Goal: Check status: Check status

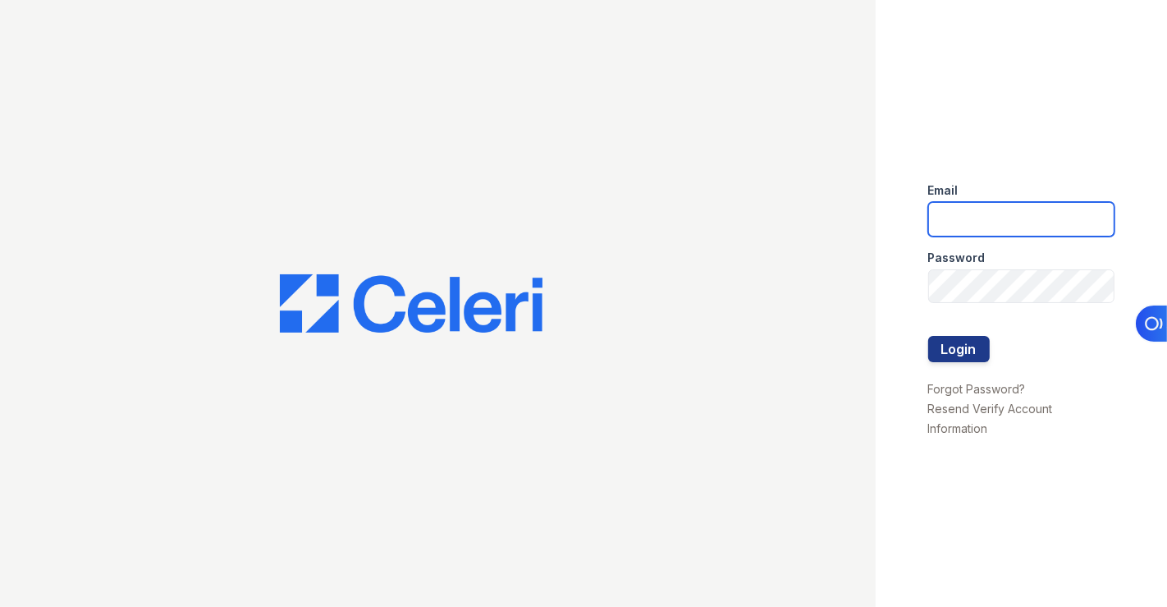
type input "[EMAIL_ADDRESS][DOMAIN_NAME]"
click at [939, 333] on div at bounding box center [1022, 319] width 187 height 33
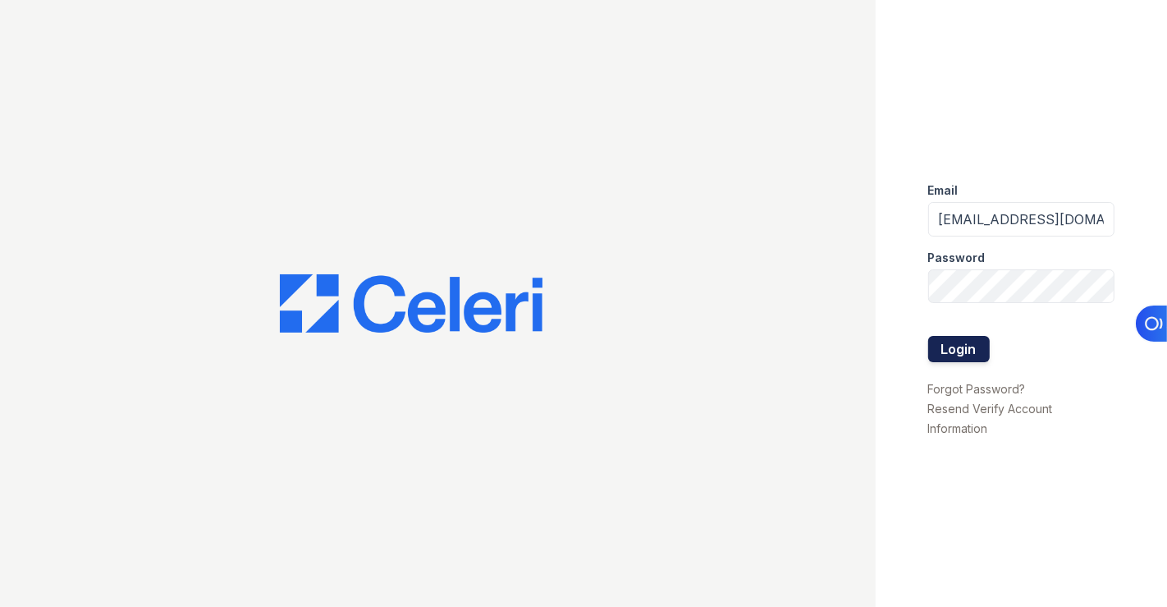
click at [936, 336] on button "Login" at bounding box center [960, 349] width 62 height 26
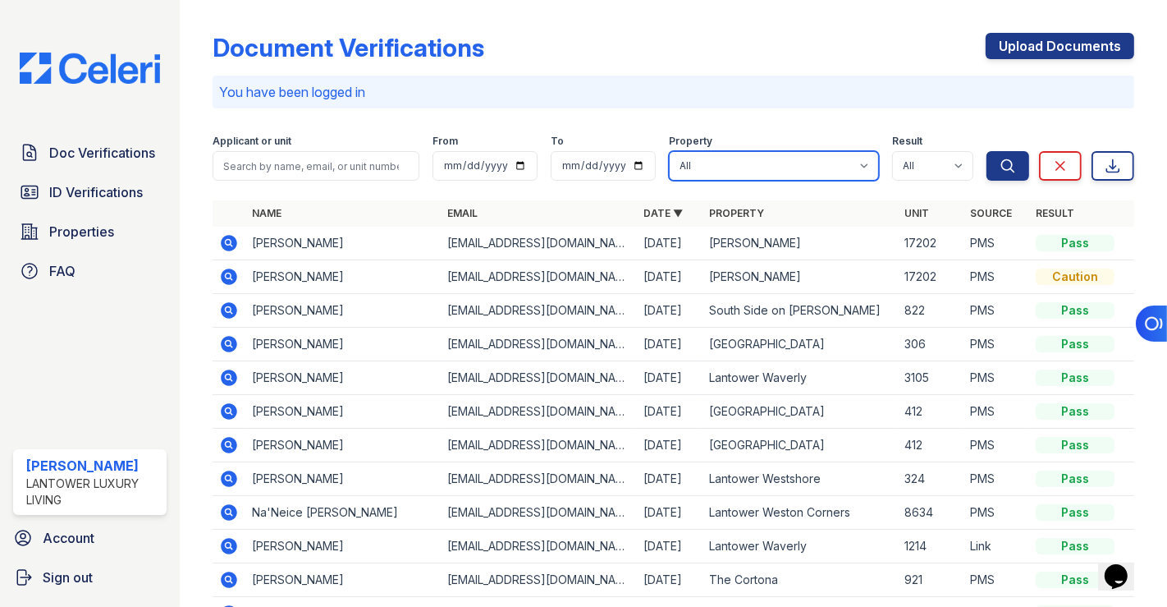
drag, startPoint x: 719, startPoint y: 159, endPoint x: 708, endPoint y: 164, distance: 12.5
click at [718, 159] on select "All Lantower [PERSON_NAME] [GEOGRAPHIC_DATA] [GEOGRAPHIC_DATA][PERSON_NAME] [GE…" at bounding box center [774, 166] width 210 height 30
select select "4572"
click at [669, 151] on select "All Lantower [PERSON_NAME] [GEOGRAPHIC_DATA] [GEOGRAPHIC_DATA][PERSON_NAME] [GE…" at bounding box center [774, 166] width 210 height 30
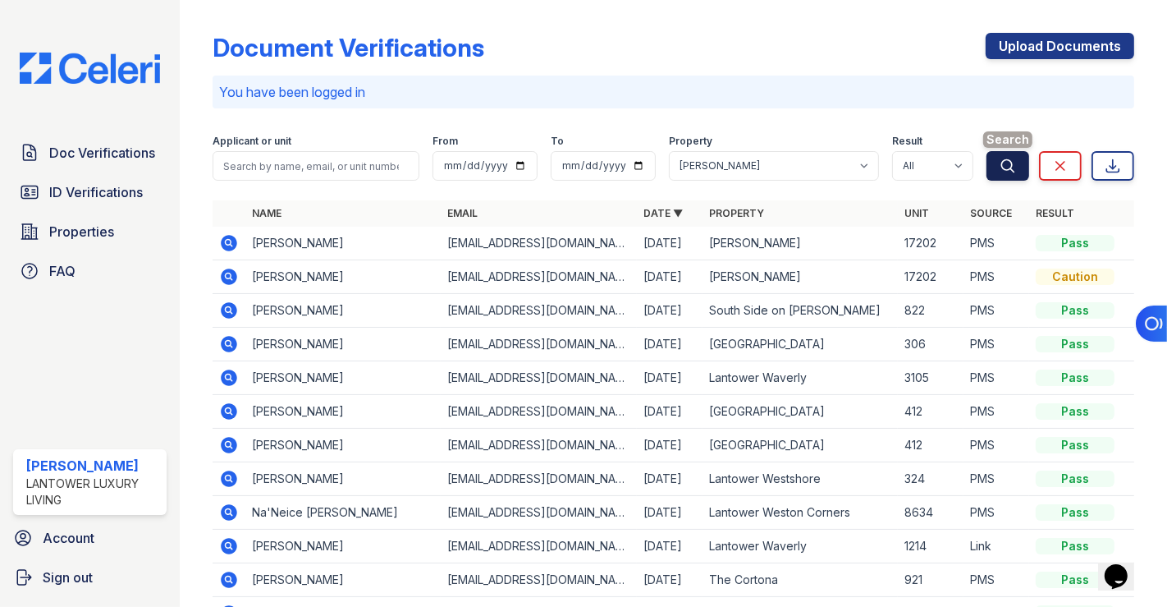
click at [1000, 173] on icon "submit" at bounding box center [1008, 166] width 16 height 16
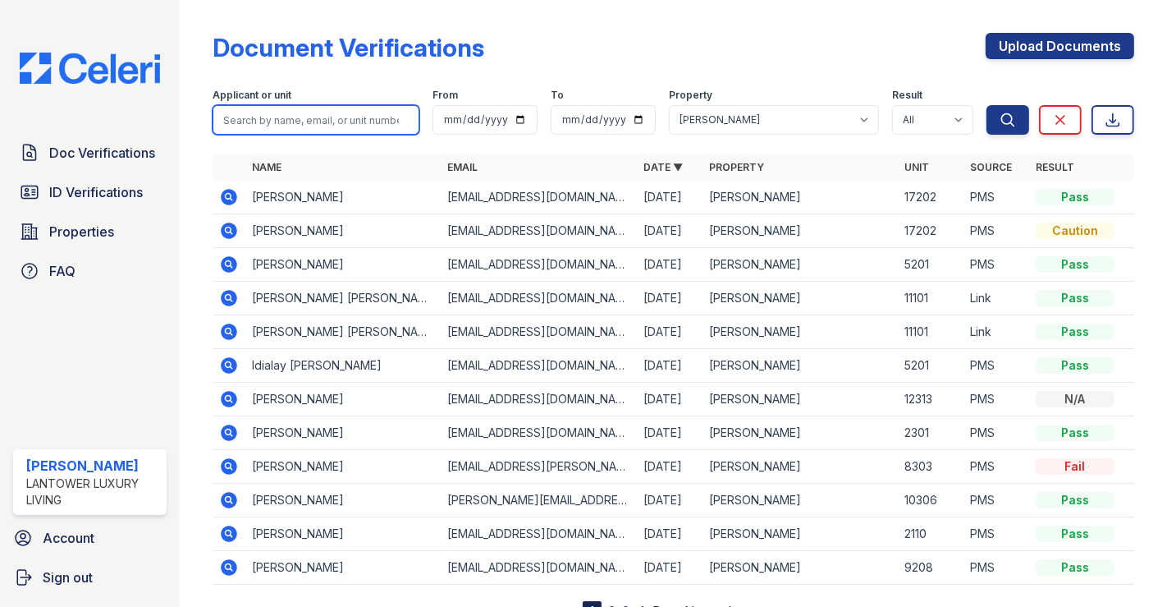
click at [363, 133] on input "search" at bounding box center [316, 120] width 207 height 30
paste input "[PERSON_NAME]"
type input "[PERSON_NAME]"
click at [987, 105] on button "Search" at bounding box center [1008, 120] width 43 height 30
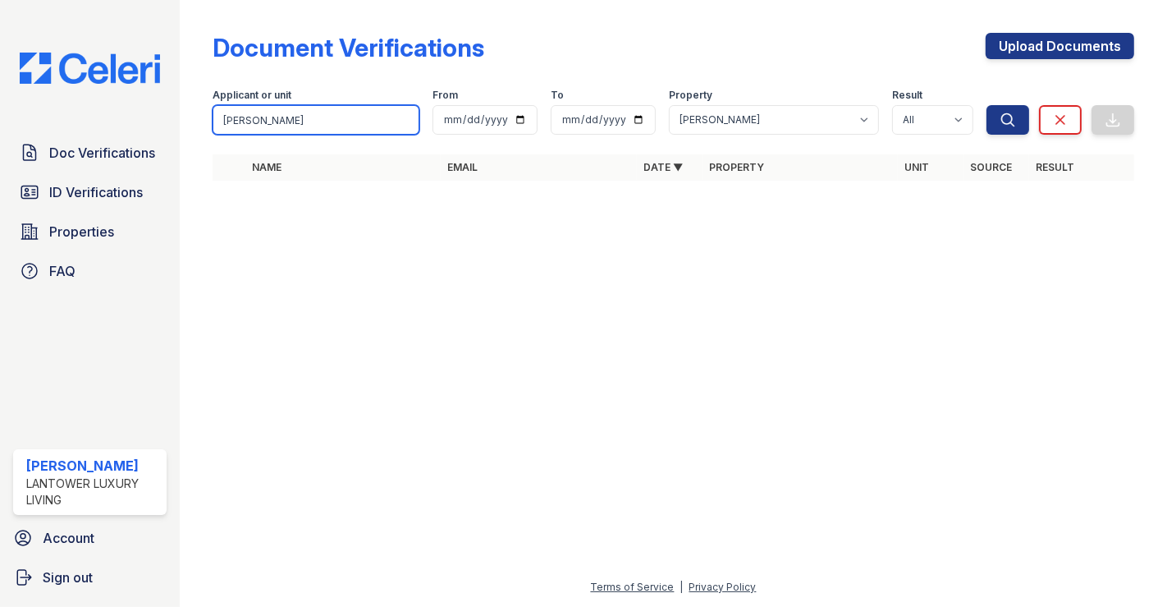
click at [274, 122] on input "Besmy Cyrill" at bounding box center [316, 120] width 207 height 30
paste input "besmymaxmissein010@gmail.com"
type input "besmymaxmissein010@gmail.com"
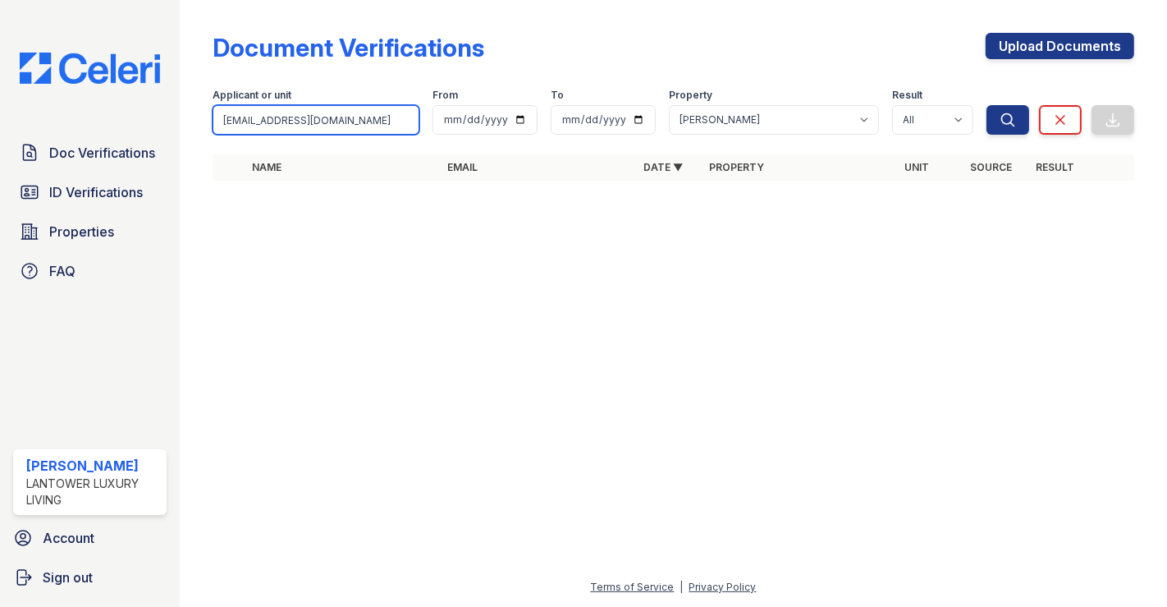
click at [987, 105] on button "Search" at bounding box center [1008, 120] width 43 height 30
click at [243, 126] on input "besmymaxmissein010@gmail.com" at bounding box center [316, 120] width 207 height 30
paste input "clerdeveeder95"
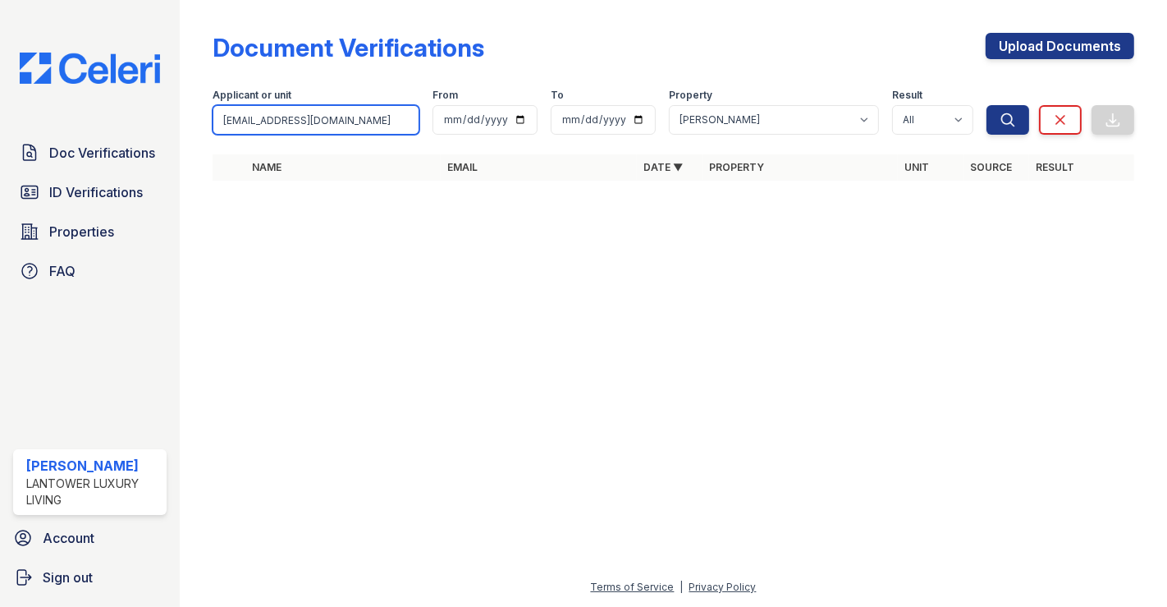
type input "clerdeveeder95@gmail.com"
click at [987, 105] on button "Search" at bounding box center [1008, 120] width 43 height 30
